Goal: Task Accomplishment & Management: Manage account settings

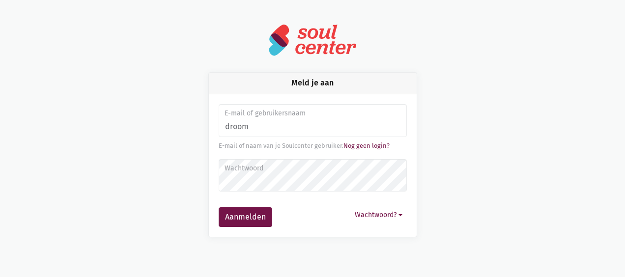
type input "[EMAIL_ADDRESS][DOMAIN_NAME]"
click at [308, 165] on label "Wachtwoord" at bounding box center [312, 168] width 175 height 11
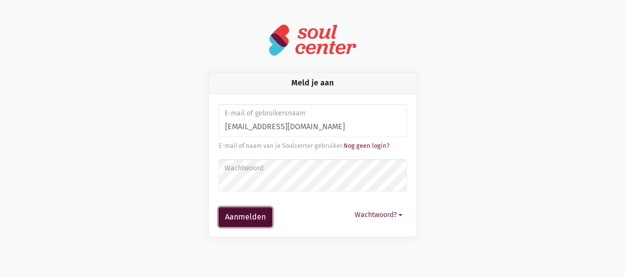
click at [250, 219] on button "Aanmelden" at bounding box center [246, 217] width 54 height 20
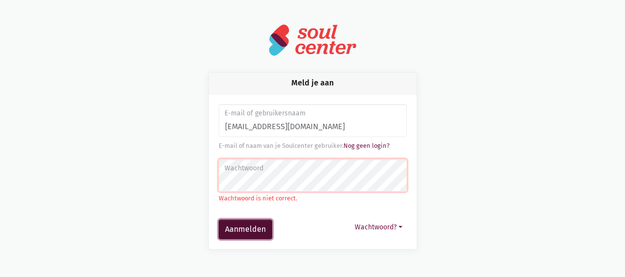
click at [255, 230] on button "Aanmelden" at bounding box center [246, 230] width 54 height 20
click at [256, 226] on button "Aanmelden" at bounding box center [246, 230] width 54 height 20
click at [242, 229] on button "Aanmelden" at bounding box center [246, 230] width 54 height 20
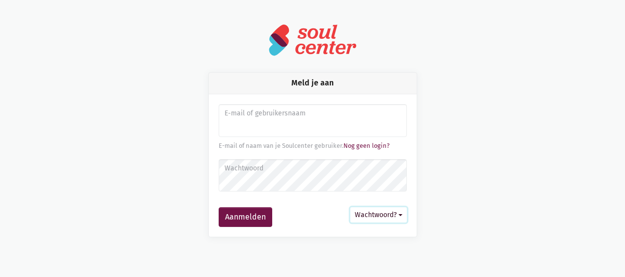
click at [394, 215] on button "Wachtwoord?" at bounding box center [378, 214] width 57 height 15
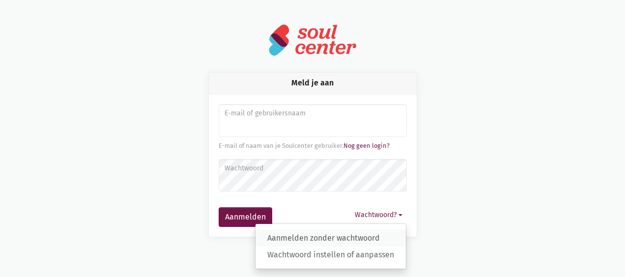
click at [380, 241] on link "Aanmelden zonder wachtwoord" at bounding box center [331, 238] width 150 height 17
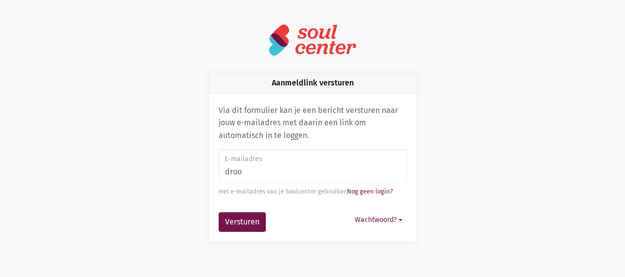
type input "[EMAIL_ADDRESS][DOMAIN_NAME]"
click at [386, 221] on button "Wachtwoord?" at bounding box center [378, 219] width 57 height 15
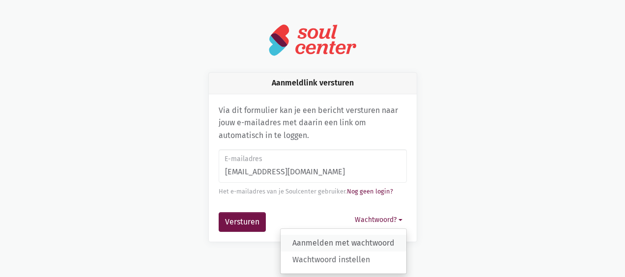
click at [383, 247] on link "Aanmelden met wachtwoord" at bounding box center [344, 243] width 126 height 17
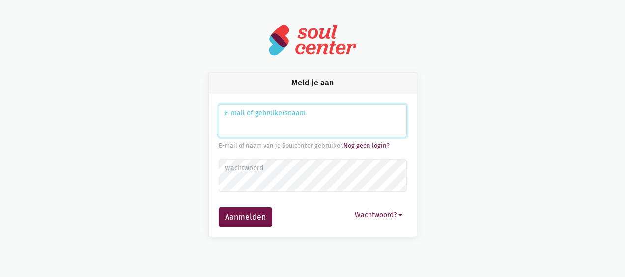
click at [313, 122] on input "Aanmelden" at bounding box center [313, 120] width 188 height 33
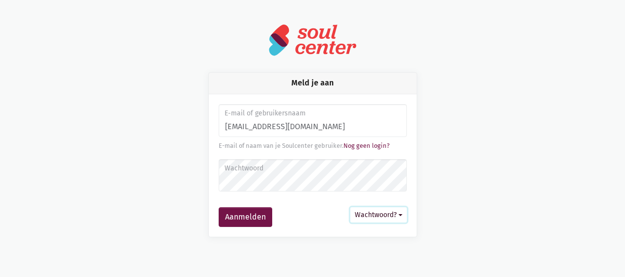
click at [394, 222] on button "Wachtwoord?" at bounding box center [378, 214] width 57 height 15
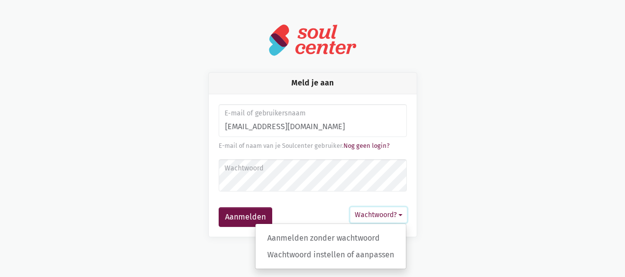
click at [385, 266] on div "Aanmelden zonder wachtwoord Wachtwoord instellen of aanpassen" at bounding box center [330, 247] width 151 height 46
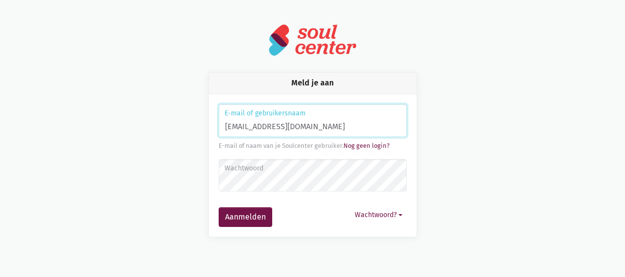
click at [300, 125] on input "droom@zavo.be" at bounding box center [313, 120] width 188 height 33
type input "d"
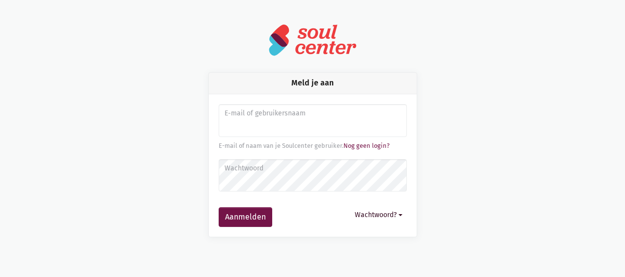
click at [391, 217] on button "Wachtwoord?" at bounding box center [378, 214] width 57 height 15
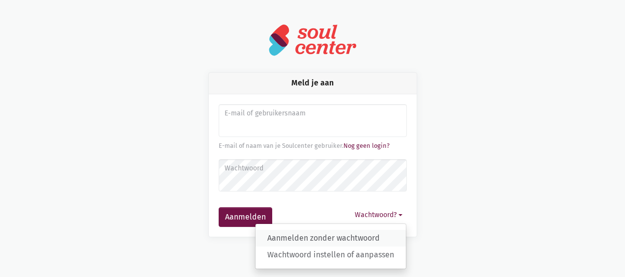
click at [360, 240] on link "Aanmelden zonder wachtwoord" at bounding box center [331, 238] width 150 height 17
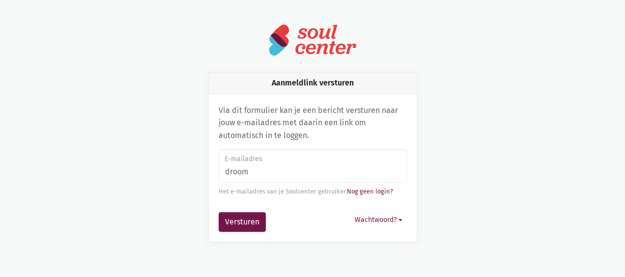
type input "[EMAIL_ADDRESS][DOMAIN_NAME]"
click at [368, 191] on link "Nog geen login?" at bounding box center [370, 191] width 46 height 7
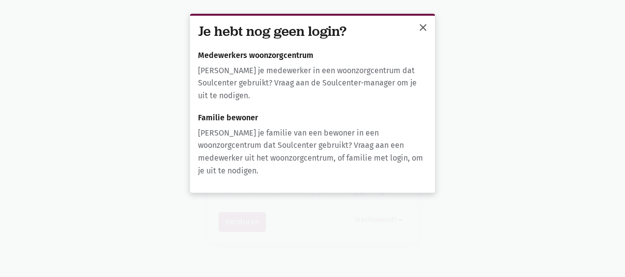
click at [422, 27] on span "close" at bounding box center [423, 28] width 12 height 12
